Goal: Information Seeking & Learning: Learn about a topic

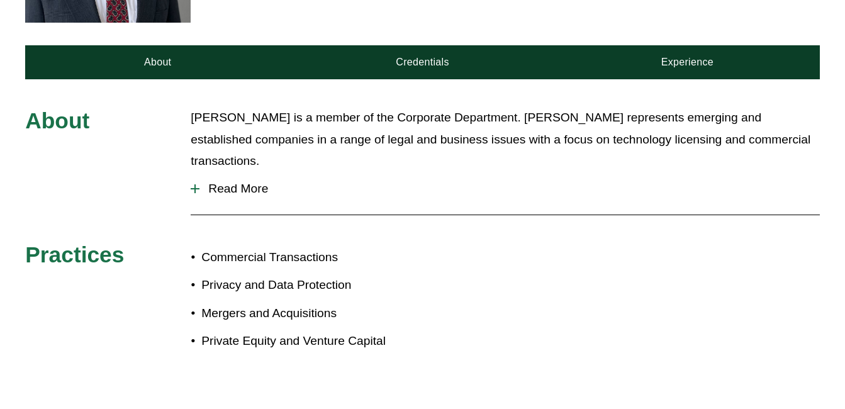
scroll to position [503, 0]
click at [233, 182] on span "Read More" at bounding box center [509, 189] width 620 height 14
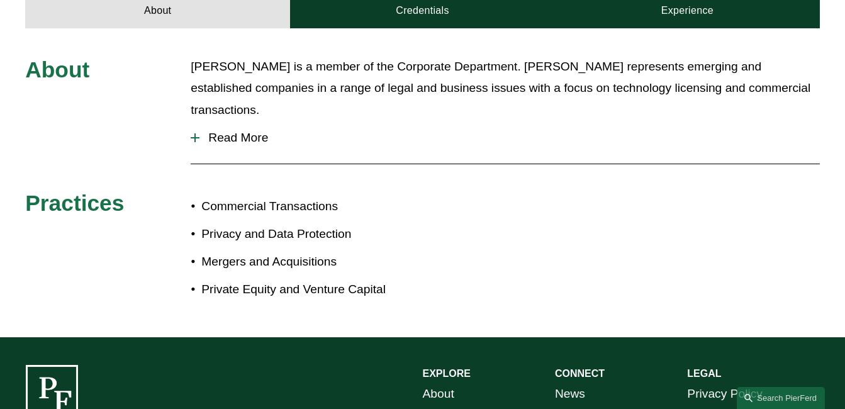
scroll to position [573, 0]
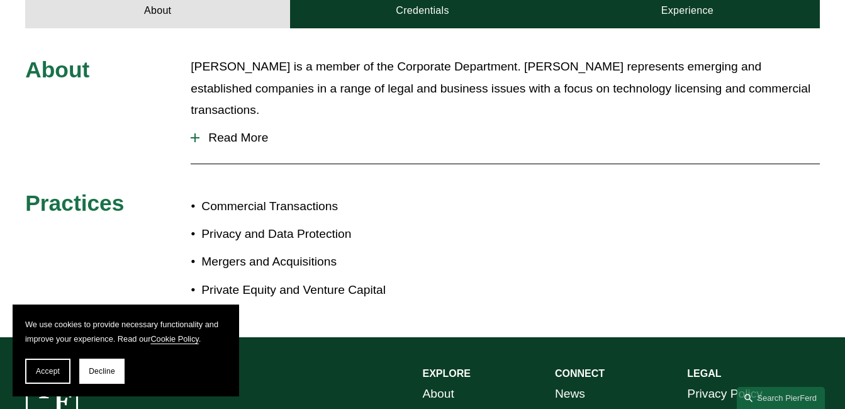
click at [239, 131] on span "Read More" at bounding box center [509, 138] width 620 height 14
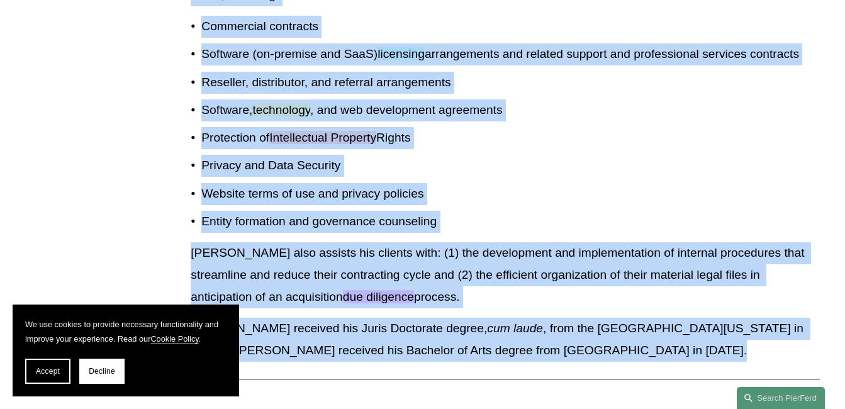
scroll to position [824, 0]
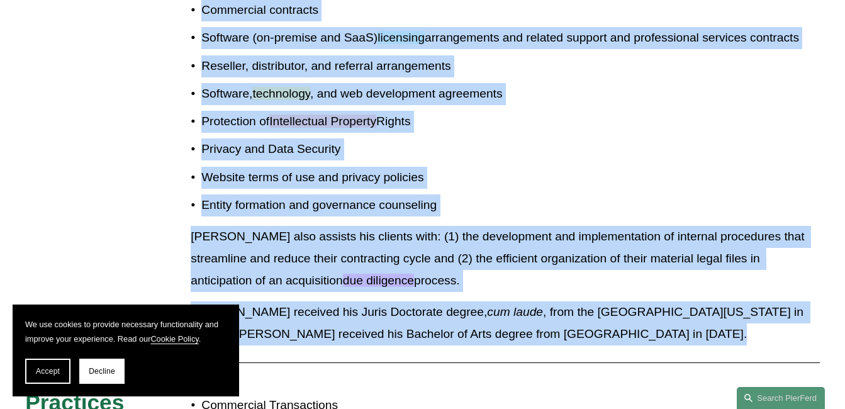
drag, startPoint x: 196, startPoint y: 70, endPoint x: 377, endPoint y: 192, distance: 218.1
click at [377, 192] on div "About [PERSON_NAME] is a member of the Corporate Department. [PERSON_NAME] repr…" at bounding box center [422, 156] width 845 height 704
copy div "lorem Ipsumd si a consec ad eli Seddoeius Temporinci. Utlabo etdolorema aliquae…"
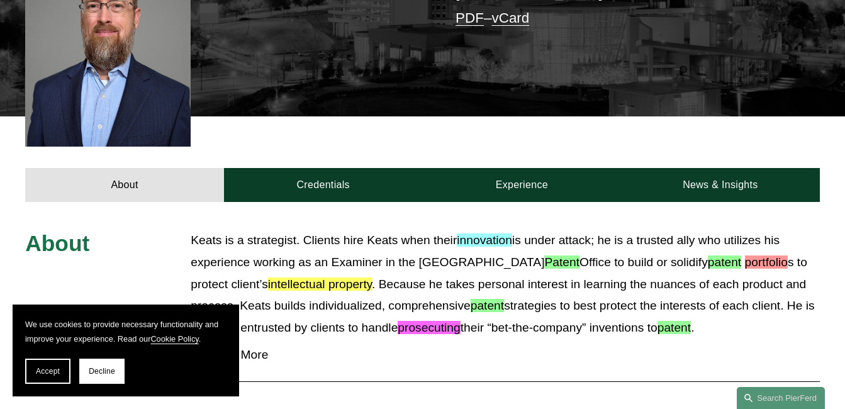
scroll to position [440, 0]
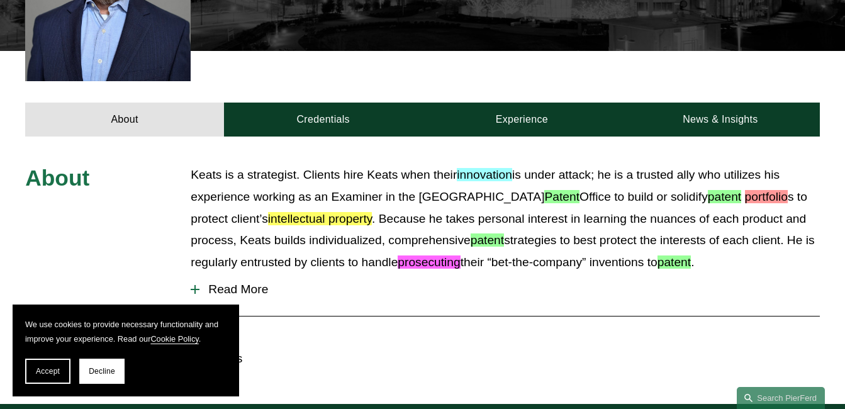
click at [234, 282] on span "Read More" at bounding box center [509, 289] width 620 height 14
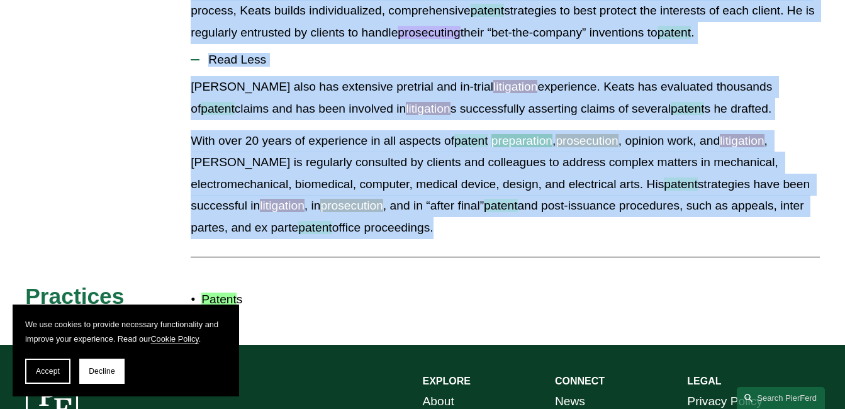
scroll to position [692, 0]
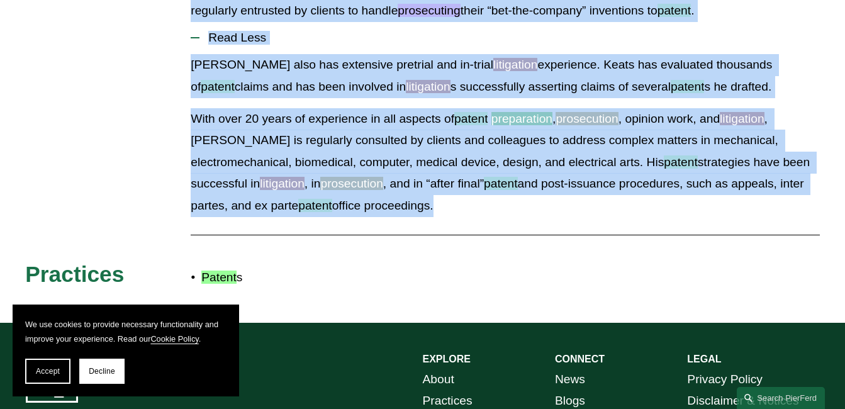
drag, startPoint x: 194, startPoint y: 148, endPoint x: 379, endPoint y: 186, distance: 188.8
click at [379, 186] on div "About Keats is a strategist. Clients hire Keats when their innovation is under …" at bounding box center [422, 104] width 845 height 382
copy div "Keats is a strategist. Clients hire Keats when their innovation is under attack…"
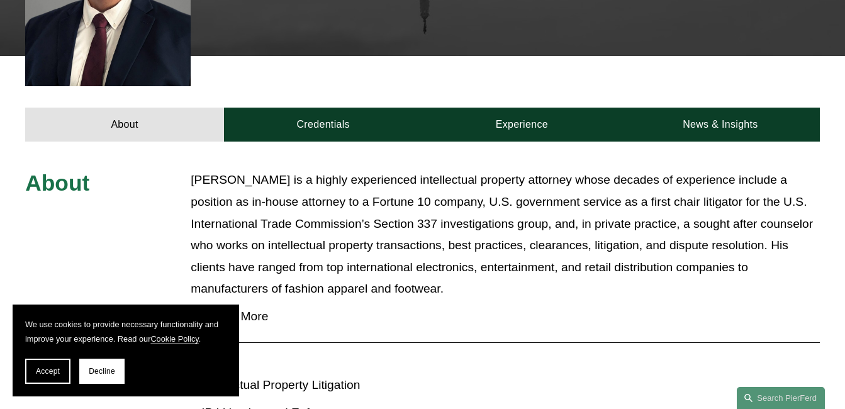
scroll to position [503, 0]
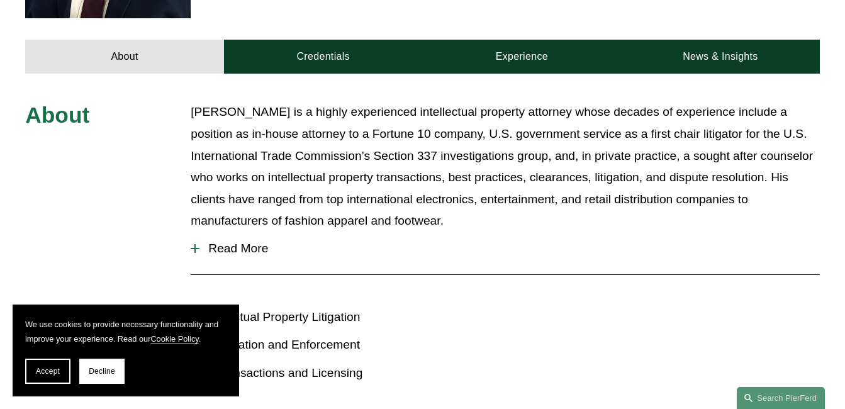
click at [239, 242] on span "Read More" at bounding box center [509, 249] width 620 height 14
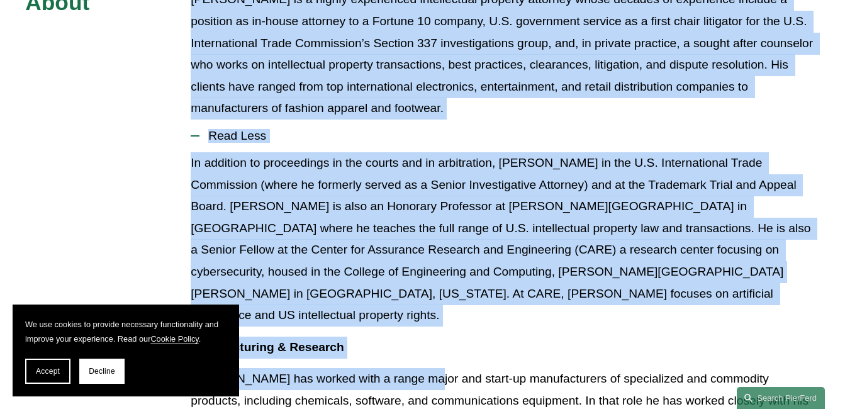
scroll to position [692, 0]
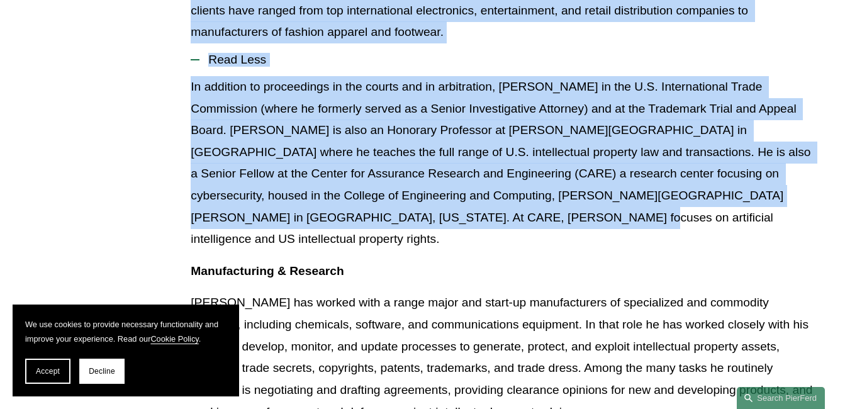
drag, startPoint x: 195, startPoint y: 85, endPoint x: 523, endPoint y: 201, distance: 347.8
copy div "Gary Rinkerman is a highly experienced intellectual property attorney whose dec…"
